Goal: Transaction & Acquisition: Subscribe to service/newsletter

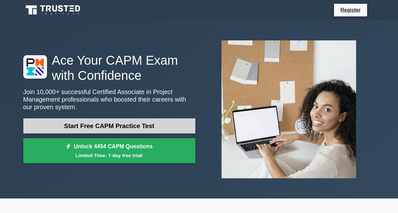
click at [101, 128] on link "Start Free CAPM Practice Test" at bounding box center [109, 125] width 172 height 15
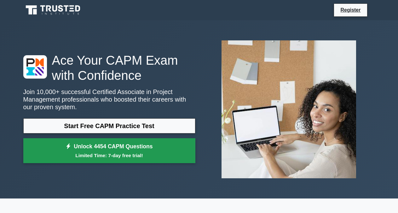
click at [114, 159] on link "Unlock 4454 CAPM Questions Limited Time: 7-day free trial!" at bounding box center [109, 150] width 172 height 25
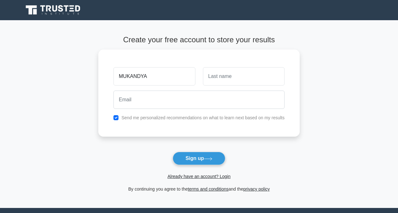
type input "MUKANDYA"
type input "YASIN"
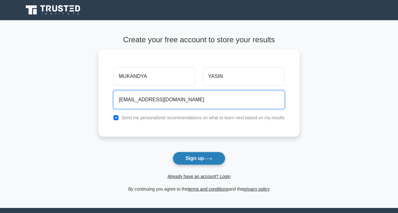
type input "[EMAIL_ADDRESS][DOMAIN_NAME]"
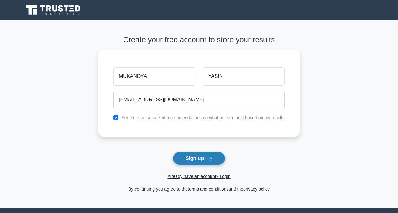
click at [185, 158] on button "Sign up" at bounding box center [199, 158] width 53 height 13
